Goal: Navigation & Orientation: Find specific page/section

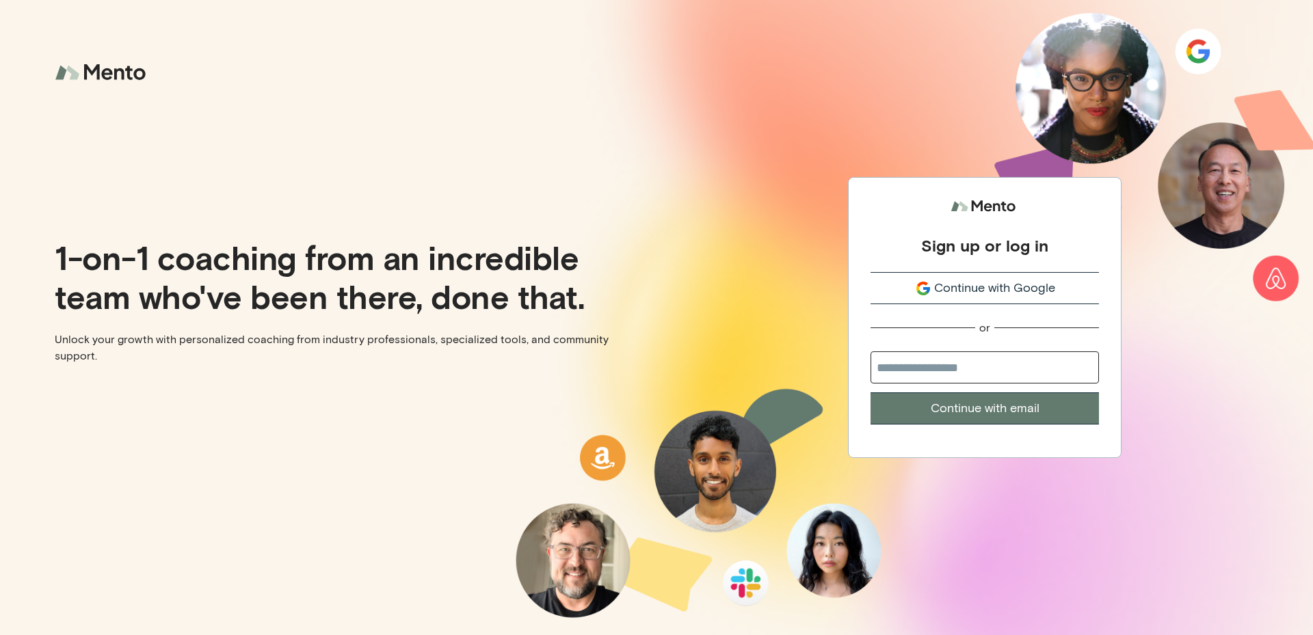
click at [999, 286] on span "Continue with Google" at bounding box center [994, 288] width 121 height 18
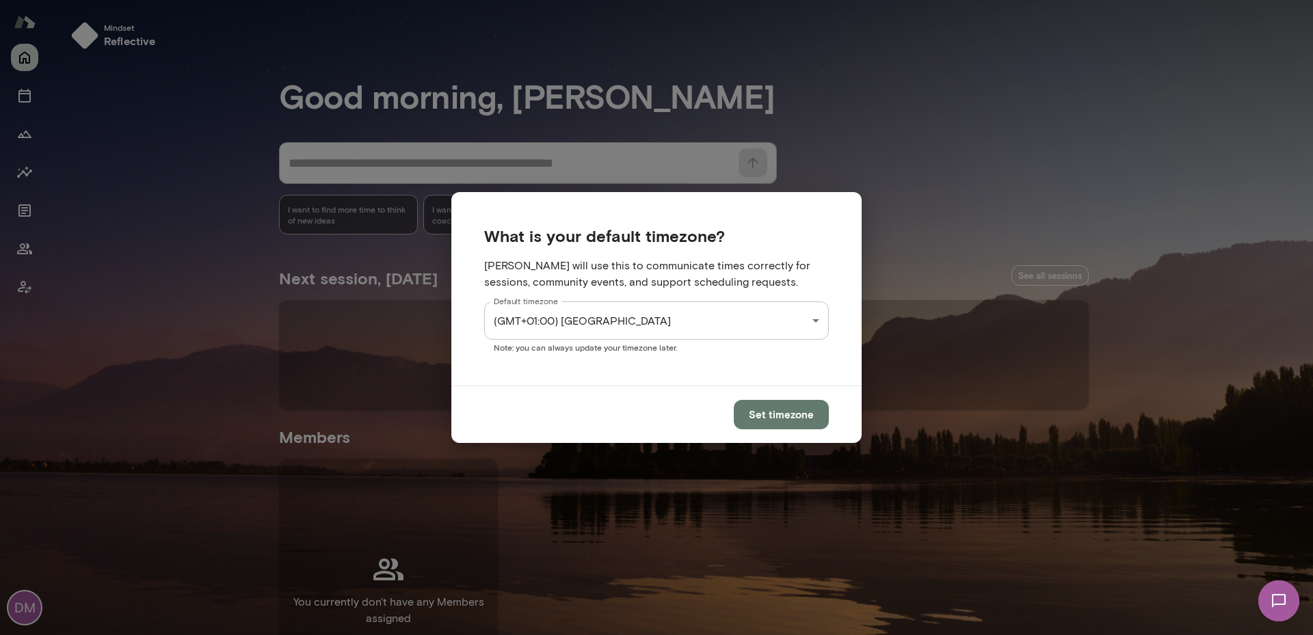
click at [713, 0] on div "**********" at bounding box center [656, 0] width 1313 height 0
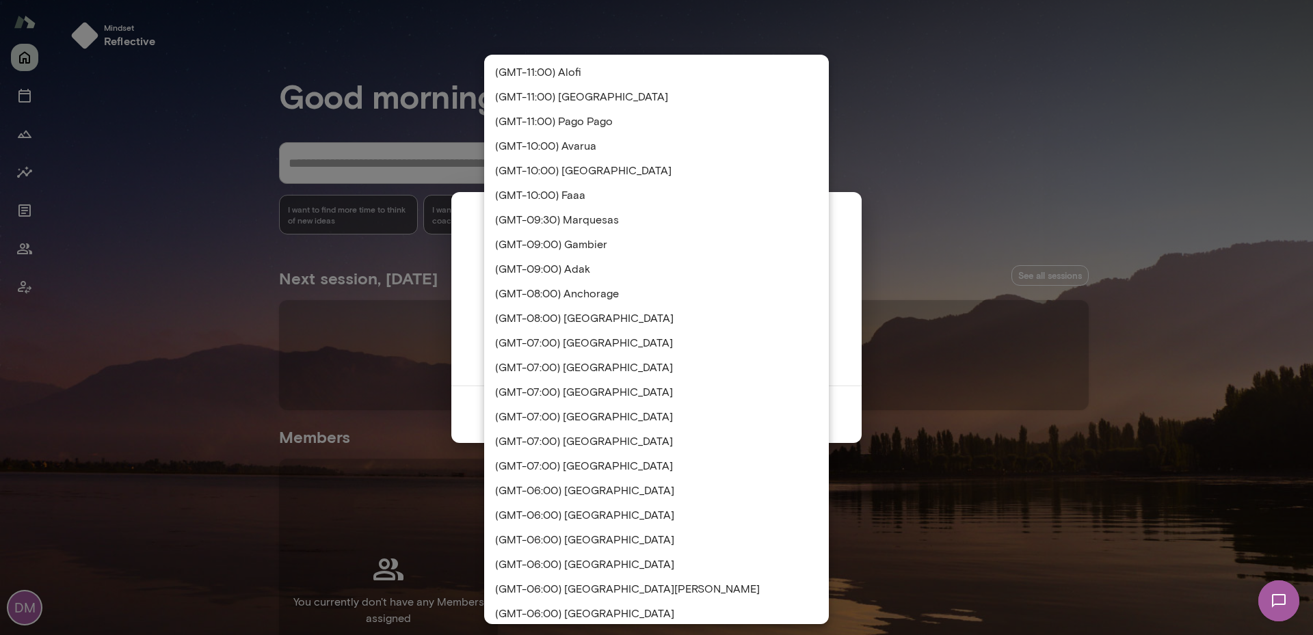
scroll to position [2588, 0]
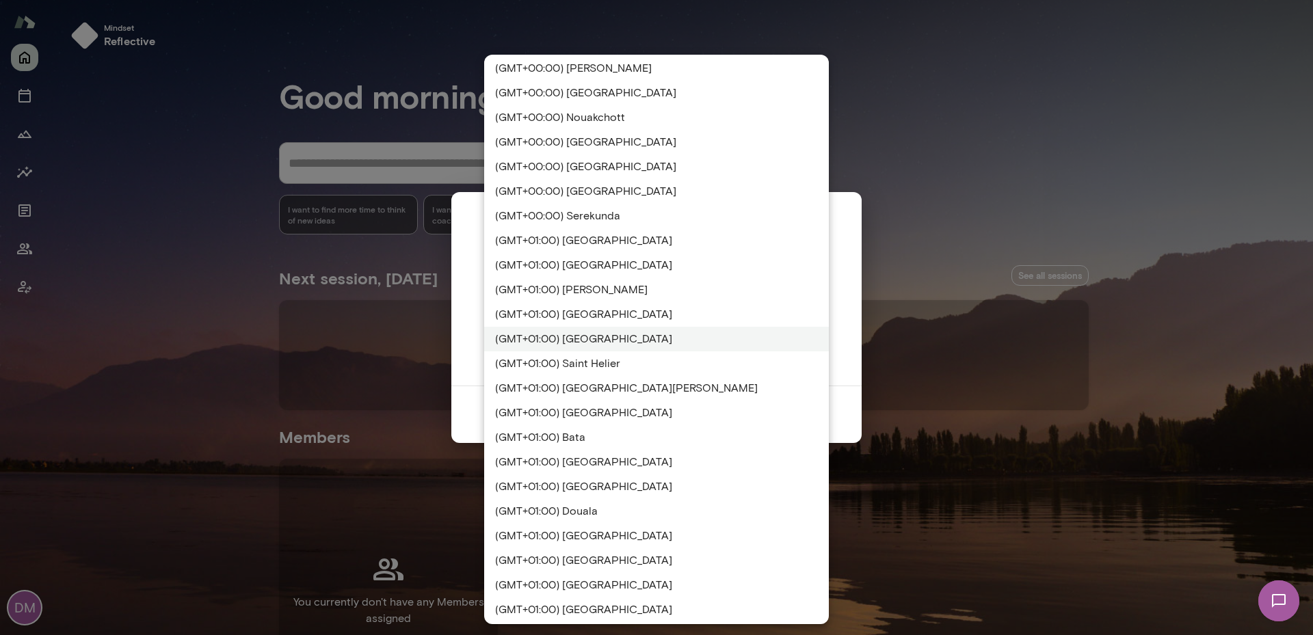
click at [706, 340] on li "(GMT+01:00) London" at bounding box center [656, 339] width 345 height 25
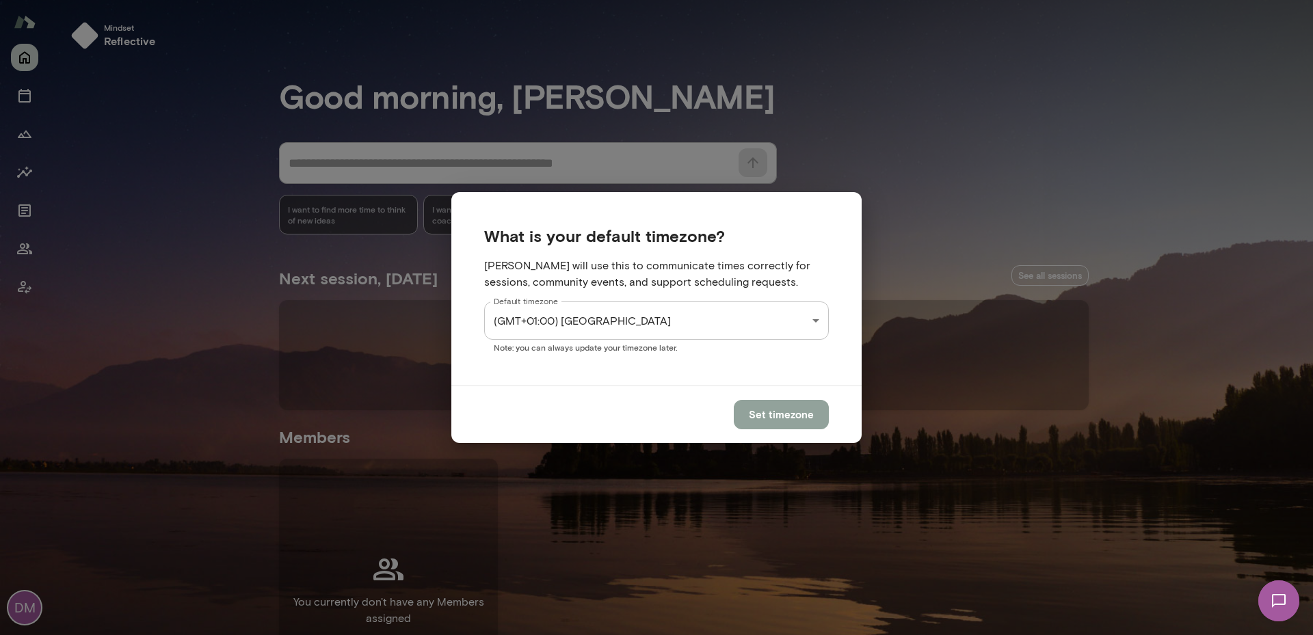
click at [795, 408] on button "Set timezone" at bounding box center [781, 414] width 95 height 29
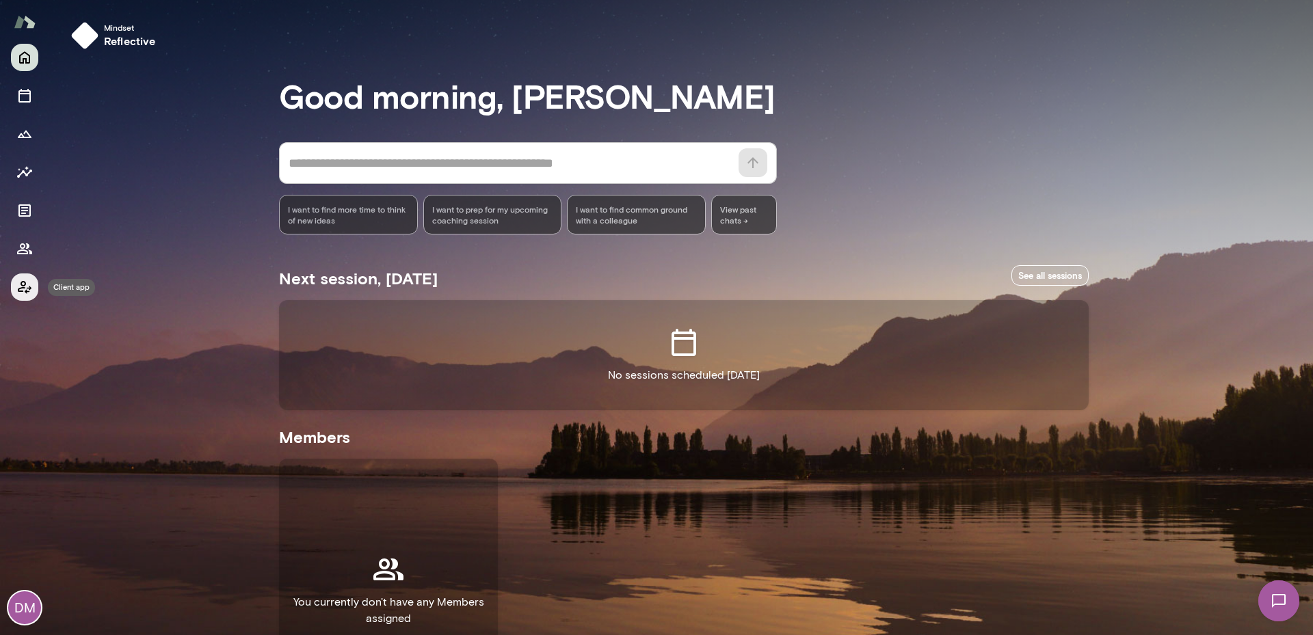
click at [21, 278] on button "Client app" at bounding box center [24, 286] width 27 height 27
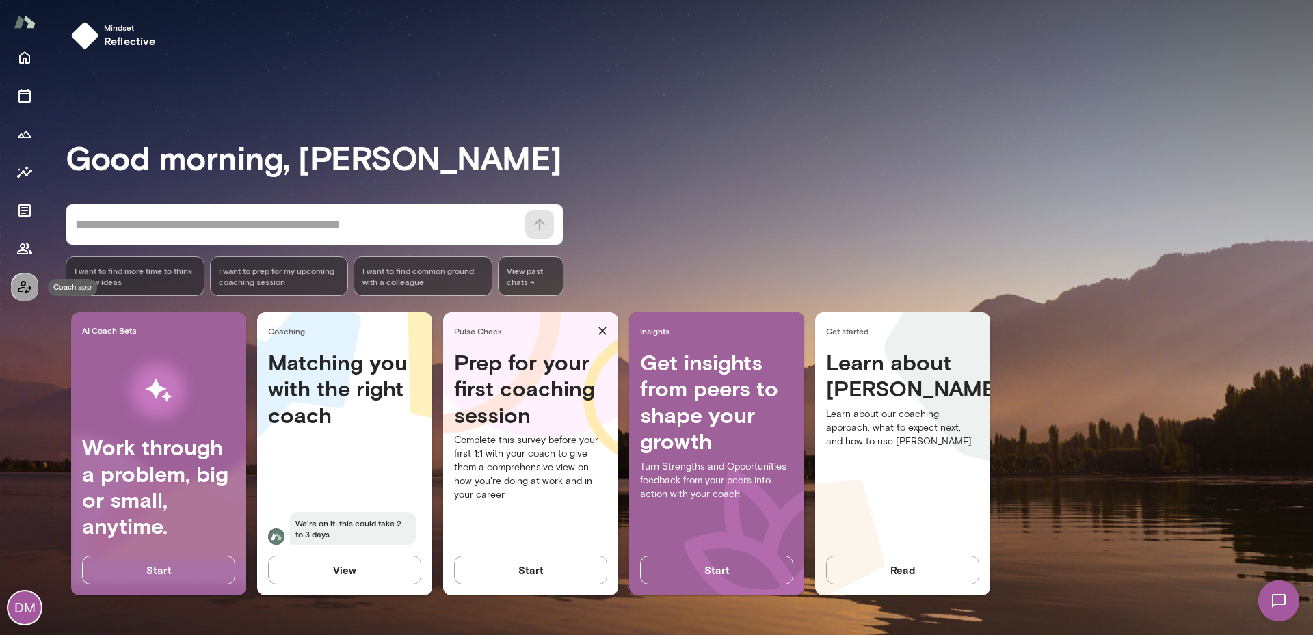
click at [27, 289] on icon "Coach app" at bounding box center [24, 287] width 16 height 16
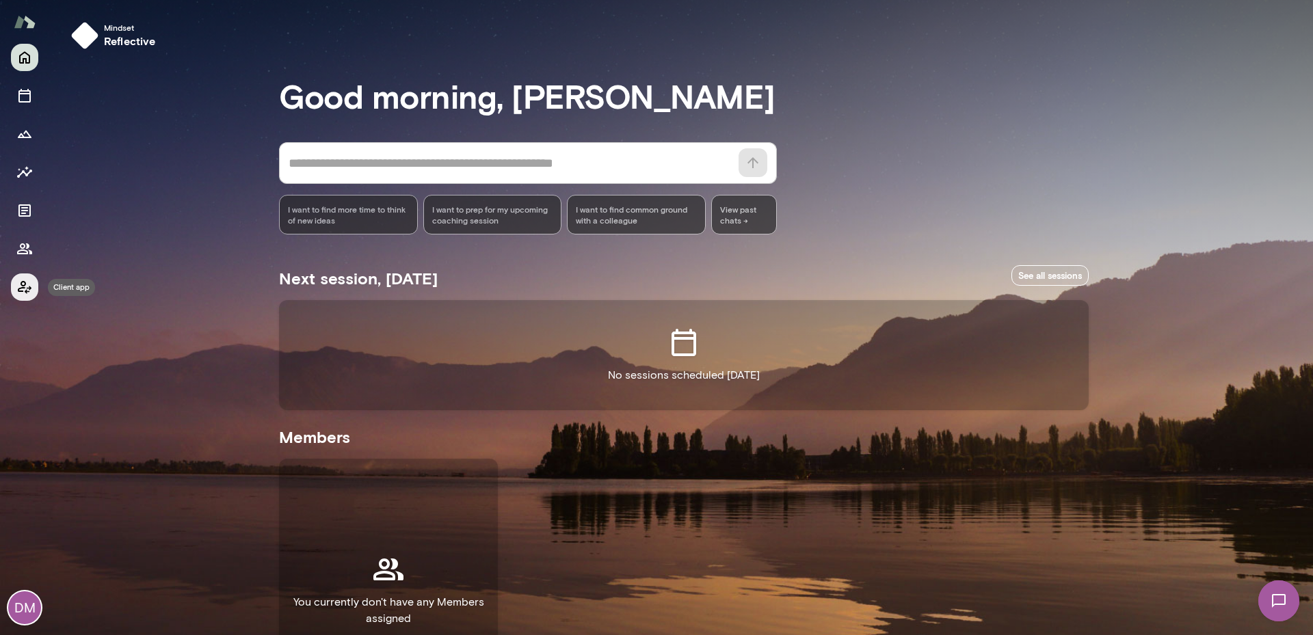
click at [27, 289] on icon "Client app" at bounding box center [24, 287] width 16 height 16
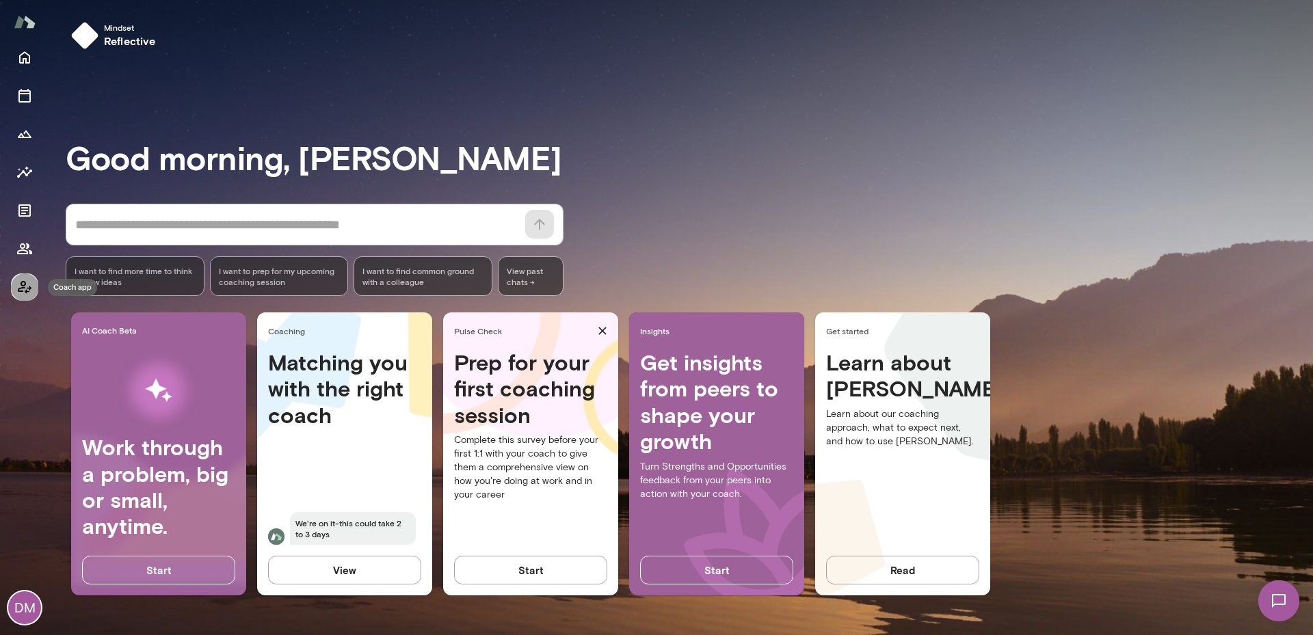
click at [25, 280] on icon "Coach app" at bounding box center [24, 287] width 16 height 16
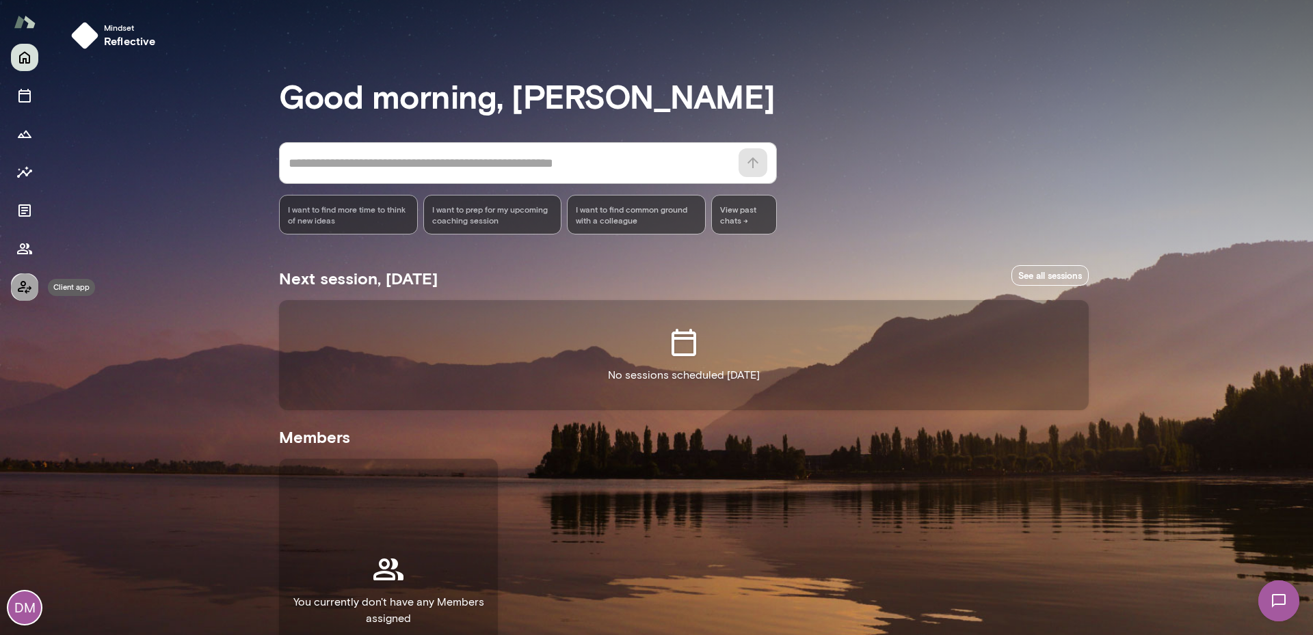
click at [25, 280] on icon "Client app" at bounding box center [24, 287] width 16 height 16
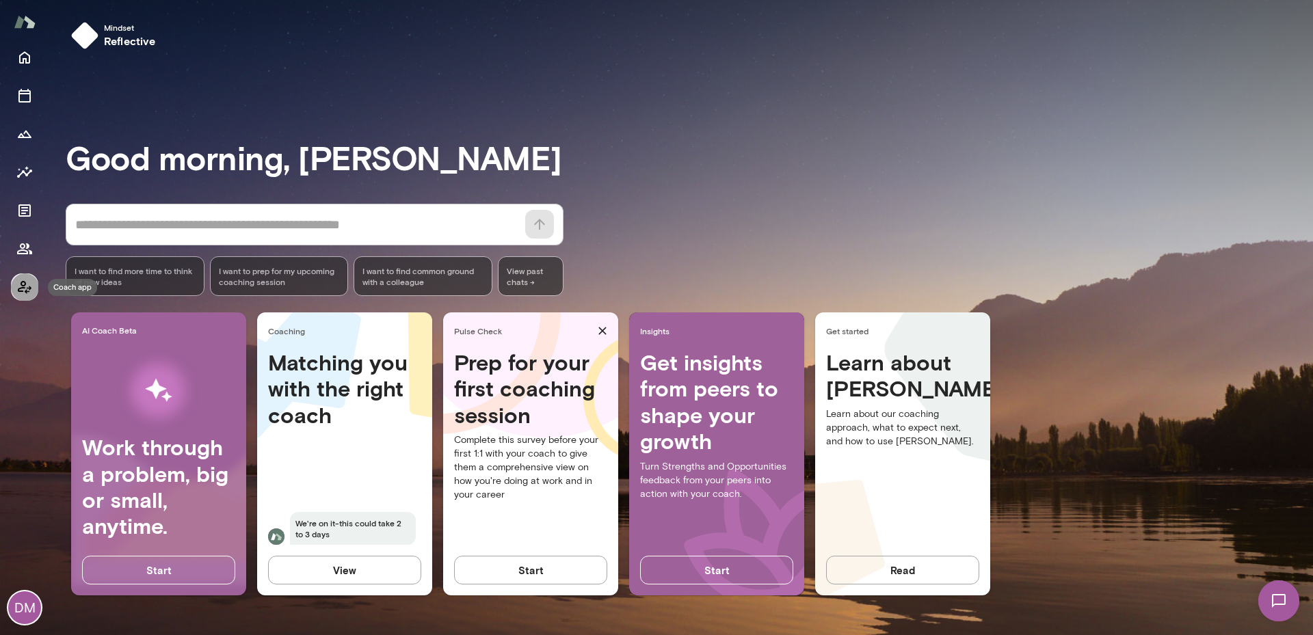
click at [21, 295] on button "Coach app" at bounding box center [24, 286] width 27 height 27
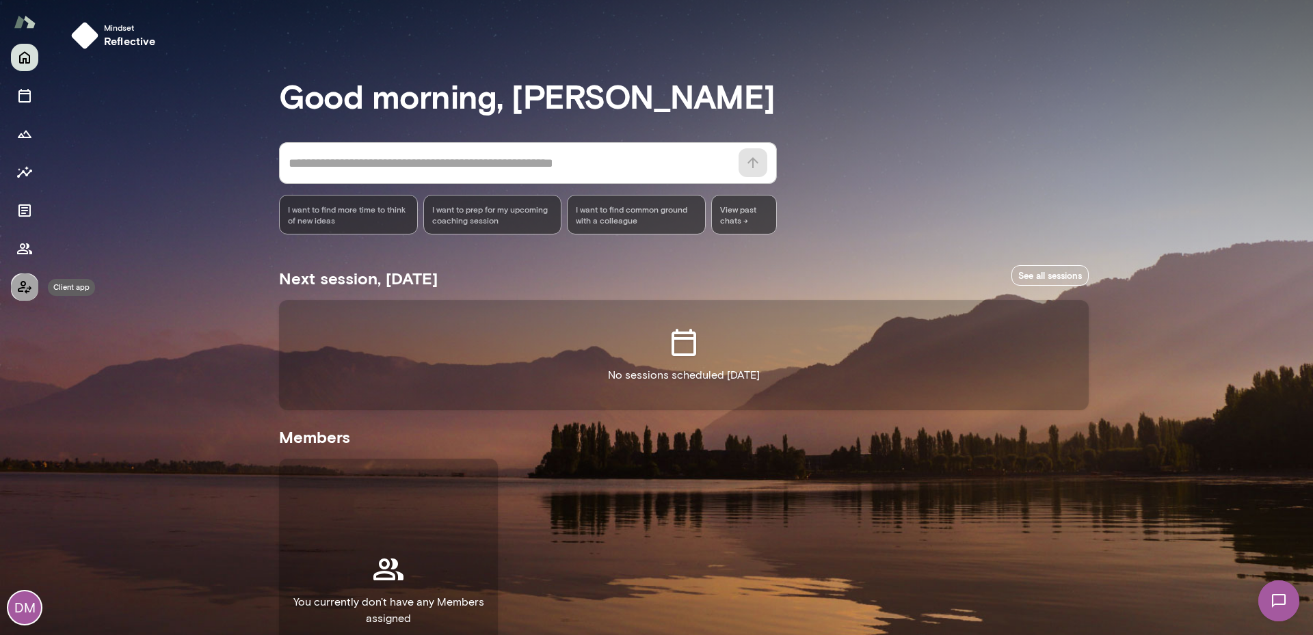
click at [16, 286] on icon "Client app" at bounding box center [24, 287] width 16 height 16
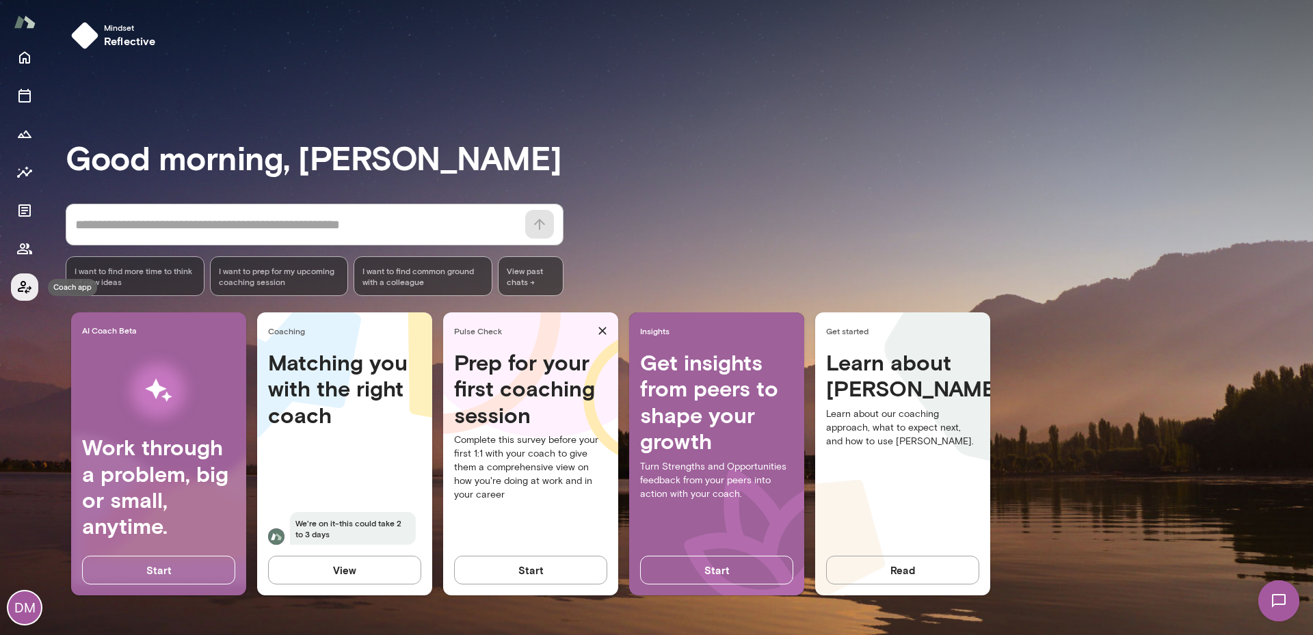
click at [34, 288] on button "Coach app" at bounding box center [24, 286] width 27 height 27
